Goal: Transaction & Acquisition: Subscribe to service/newsletter

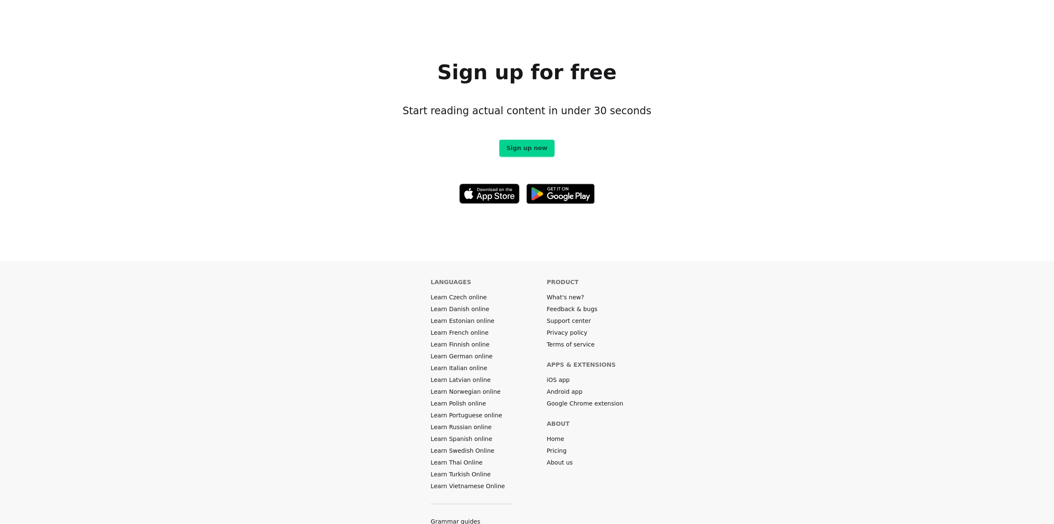
scroll to position [4722, 0]
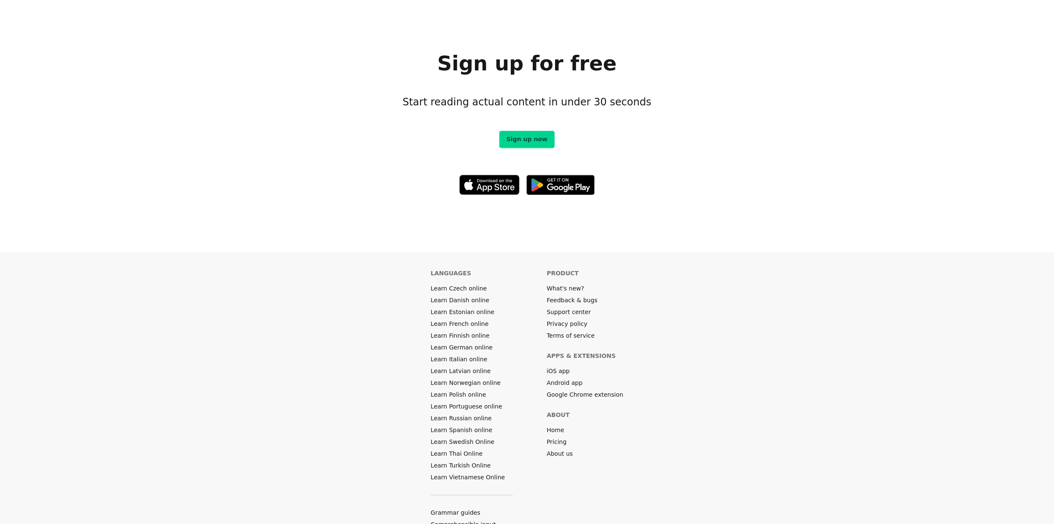
click at [470, 355] on link "Learn Italian online" at bounding box center [459, 359] width 57 height 8
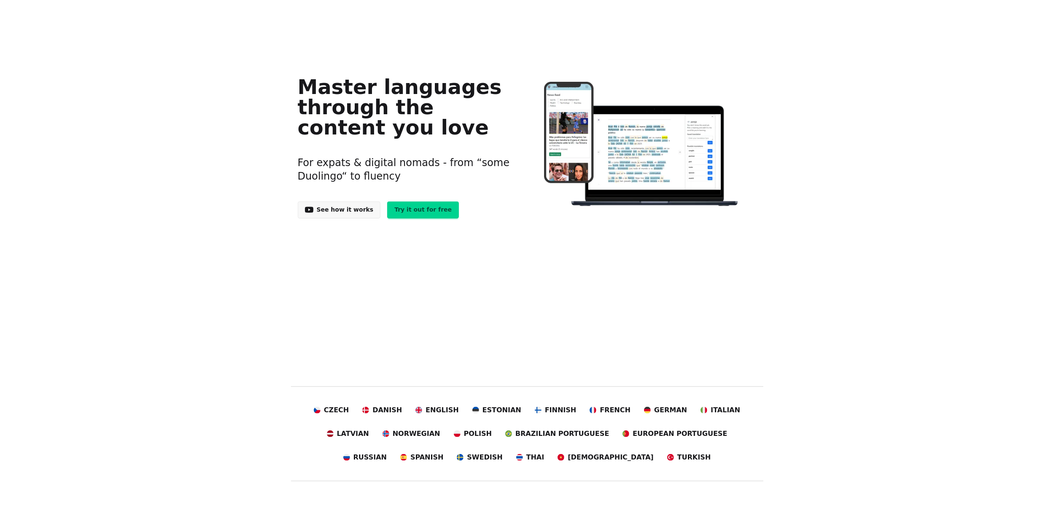
scroll to position [0, 0]
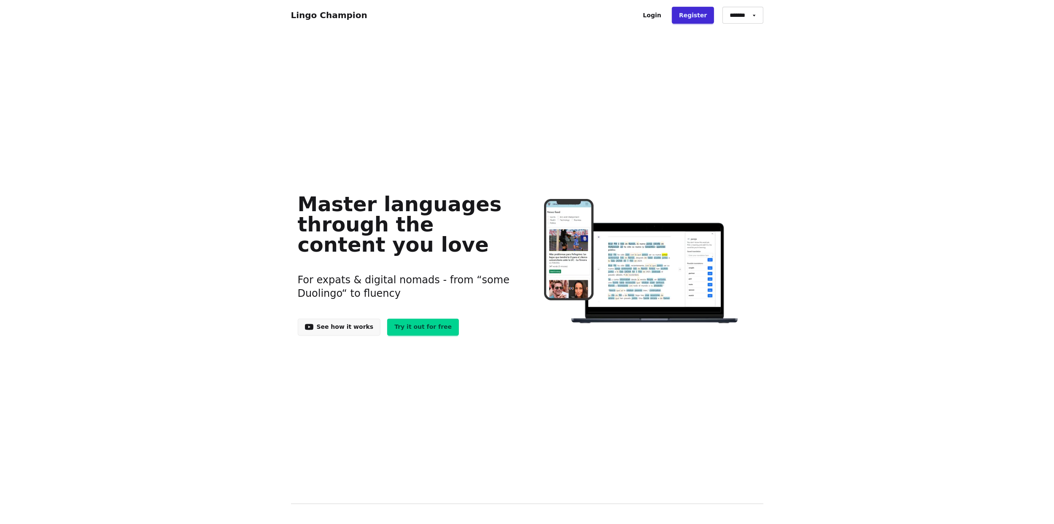
click at [667, 103] on div "Master languages through the content you love For expats & digital nomads - fro…" at bounding box center [527, 262] width 472 height 430
